Goal: Use online tool/utility: Utilize a website feature to perform a specific function

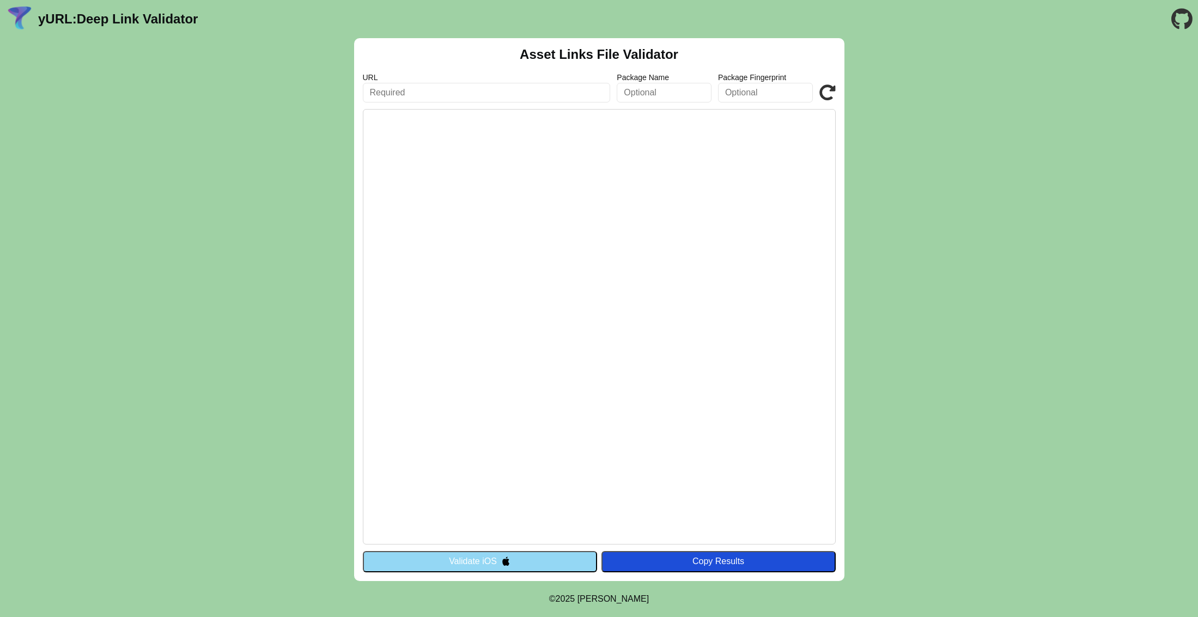
click at [509, 171] on pre at bounding box center [599, 326] width 473 height 435
click at [491, 88] on input "text" at bounding box center [487, 93] width 248 height 20
paste input "[URL][DOMAIN_NAME]"
type input "[URL][DOMAIN_NAME]"
click at [505, 561] on img at bounding box center [505, 560] width 9 height 9
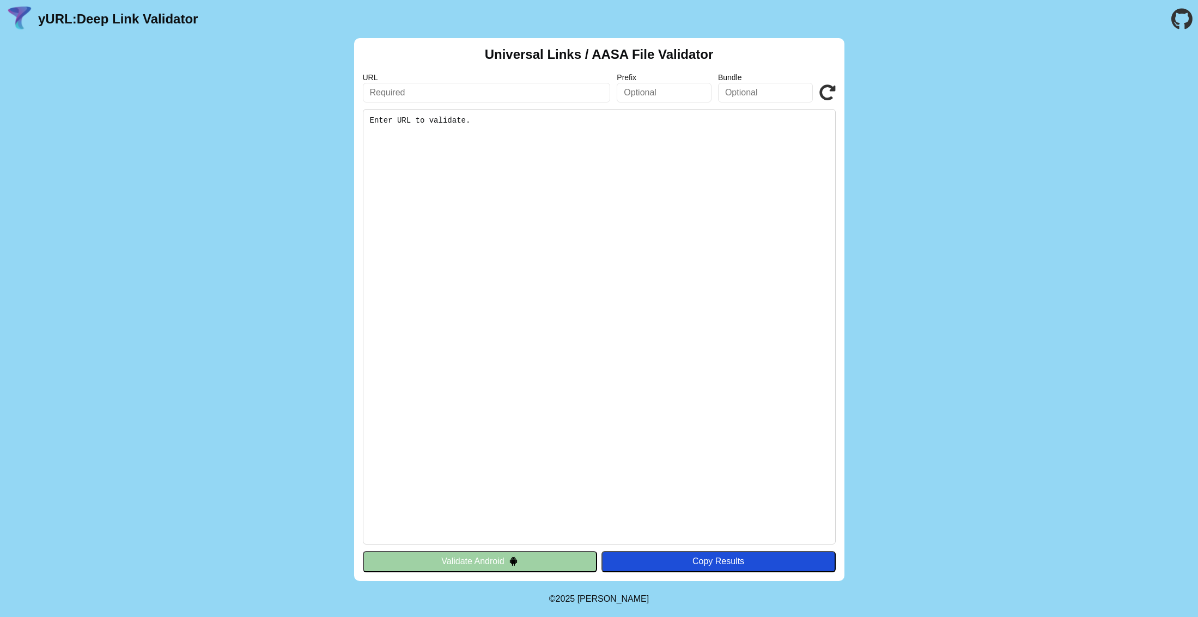
click at [462, 95] on input "text" at bounding box center [487, 93] width 248 height 20
paste input "[URL][DOMAIN_NAME]"
type input "[URL][DOMAIN_NAME]"
click button "Validate" at bounding box center [0, 0] width 0 height 0
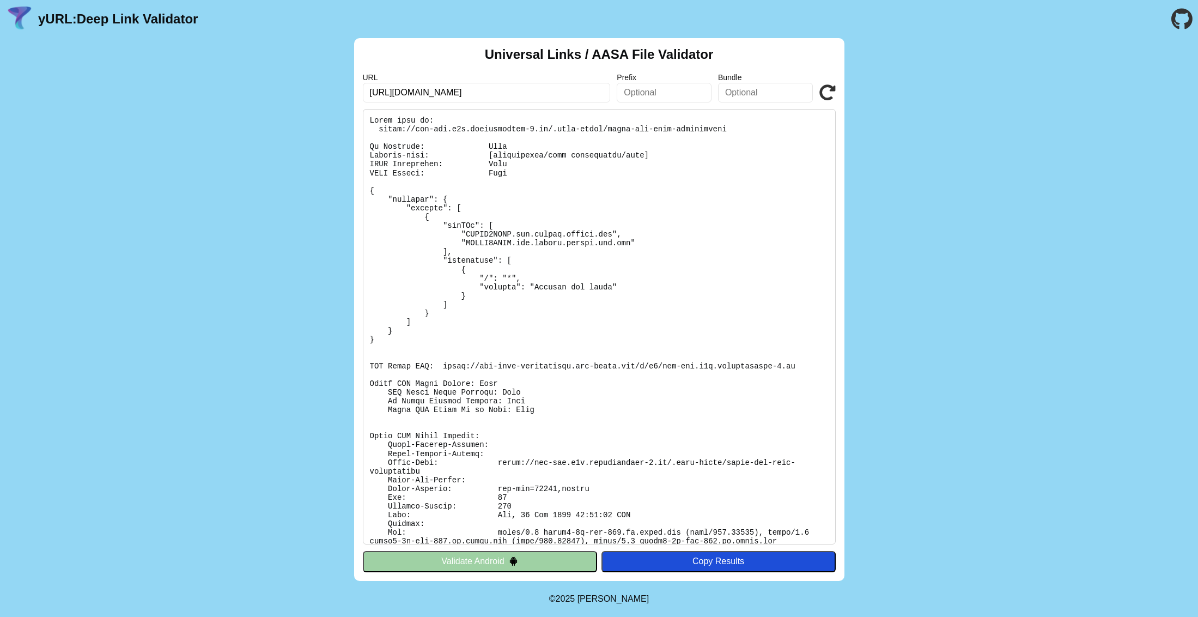
click at [512, 558] on img at bounding box center [513, 560] width 9 height 9
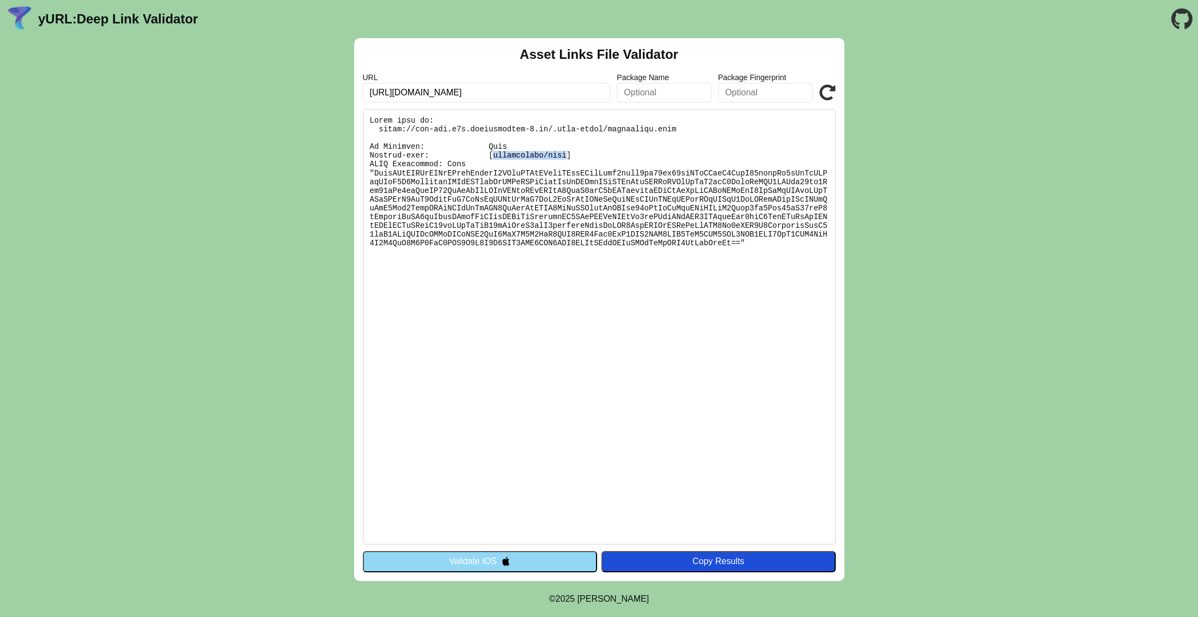
drag, startPoint x: 569, startPoint y: 155, endPoint x: 494, endPoint y: 154, distance: 74.6
click at [494, 154] on pre at bounding box center [599, 326] width 473 height 435
click at [626, 155] on pre at bounding box center [599, 326] width 473 height 435
click at [827, 89] on icon at bounding box center [827, 92] width 16 height 16
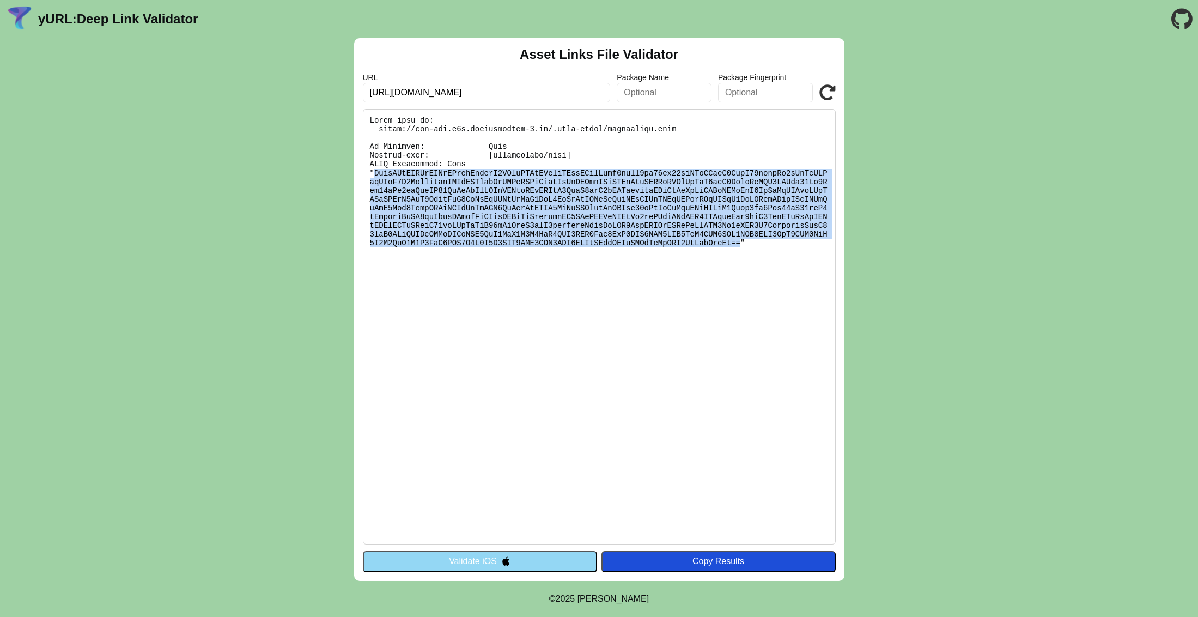
drag, startPoint x: 777, startPoint y: 241, endPoint x: 373, endPoint y: 173, distance: 409.8
click at [373, 173] on pre at bounding box center [599, 326] width 473 height 435
copy pre "WwogIHsKICAgICJyZWxhdGlvbiI6IFsiZGVsZWdhdGVfcGVybWlzc2lvbi9jb21tb24uaGFuZGxlX2F…"
click at [953, 221] on div "Asset Links File Validator URL [URL][DOMAIN_NAME] Package Name Package Fingerpr…" at bounding box center [599, 309] width 1198 height 543
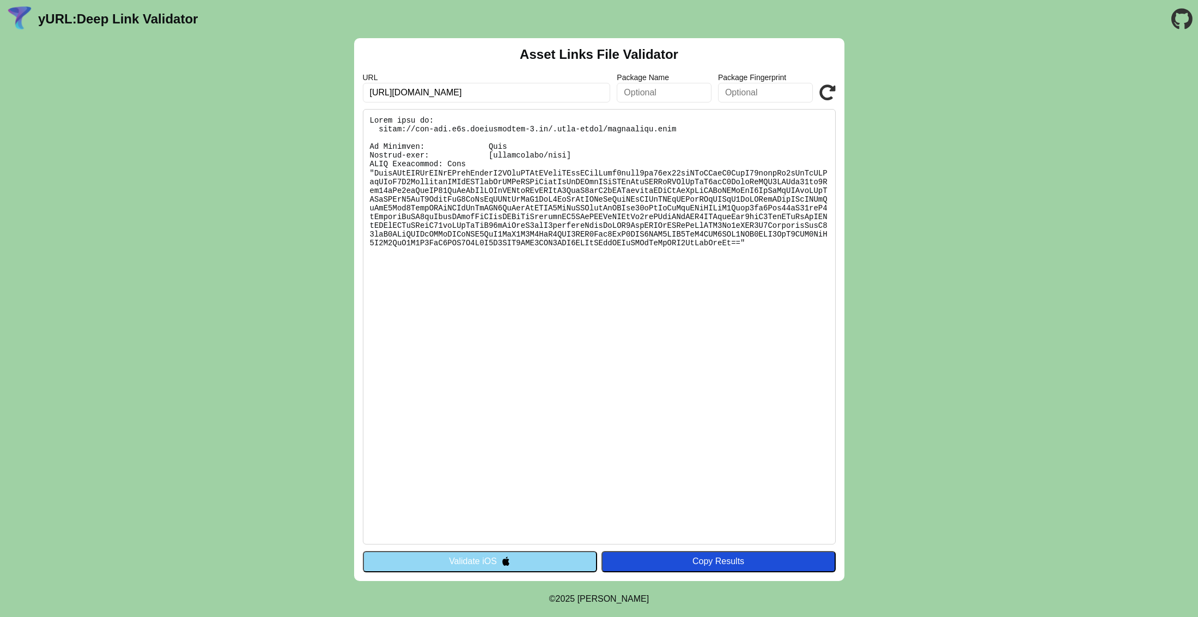
click at [862, 311] on div "Asset Links File Validator URL [URL][DOMAIN_NAME] Package Name Package Fingerpr…" at bounding box center [599, 309] width 1198 height 543
click at [904, 305] on div "Asset Links File Validator URL [URL][DOMAIN_NAME] Package Name Package Fingerpr…" at bounding box center [599, 309] width 1198 height 543
